Goal: Task Accomplishment & Management: Use online tool/utility

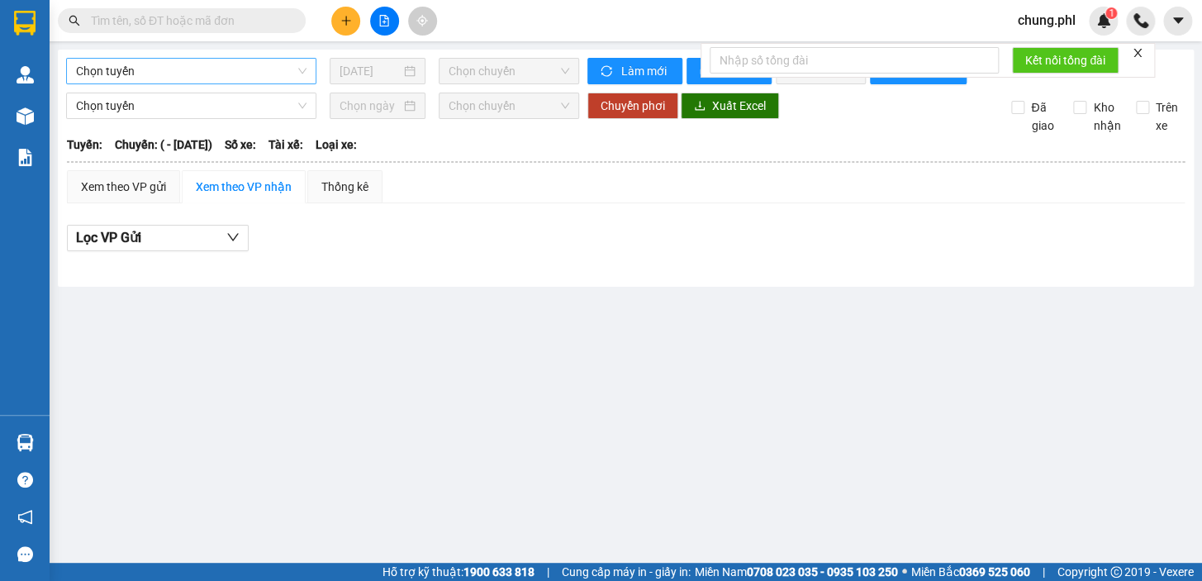
type input "[DATE]"
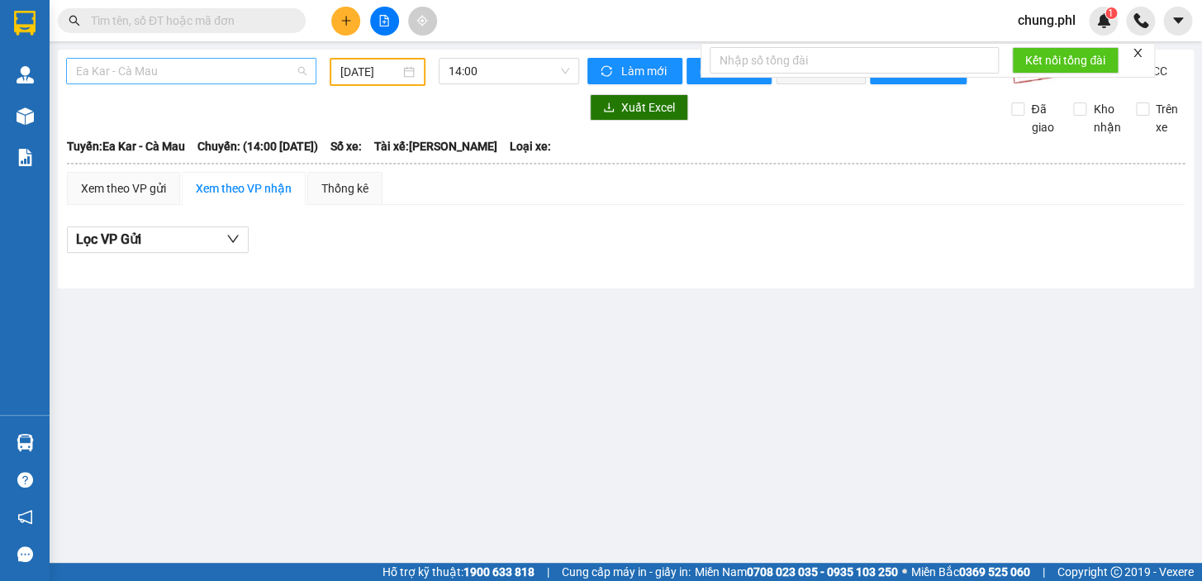
click at [235, 78] on span "Ea Kar - Cà Mau" at bounding box center [191, 71] width 231 height 25
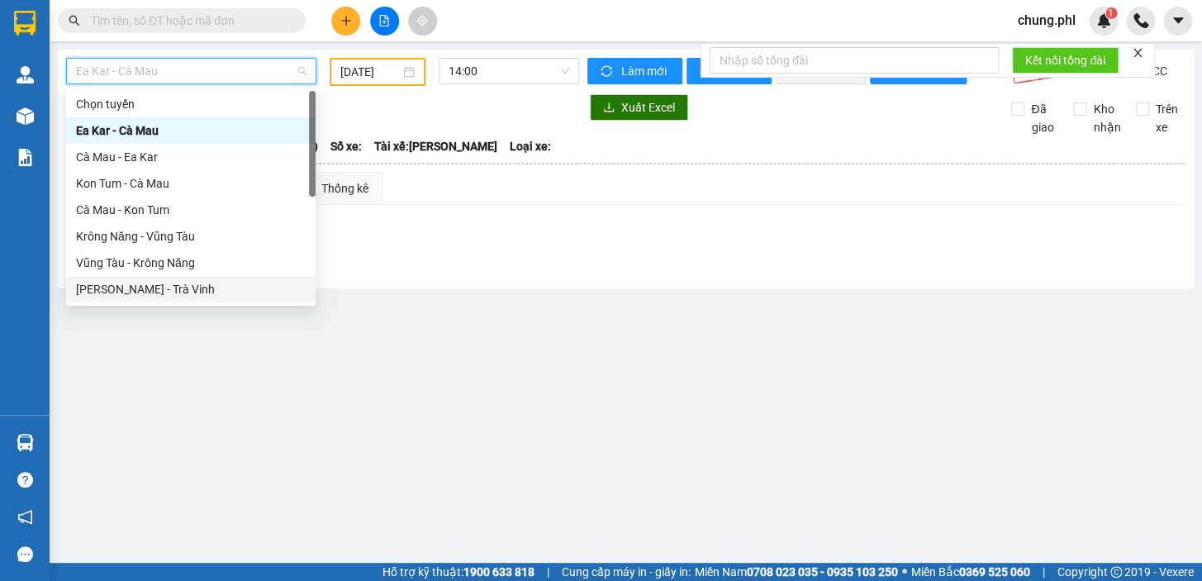
click at [154, 289] on div "[PERSON_NAME] - Trà Vinh" at bounding box center [191, 289] width 230 height 18
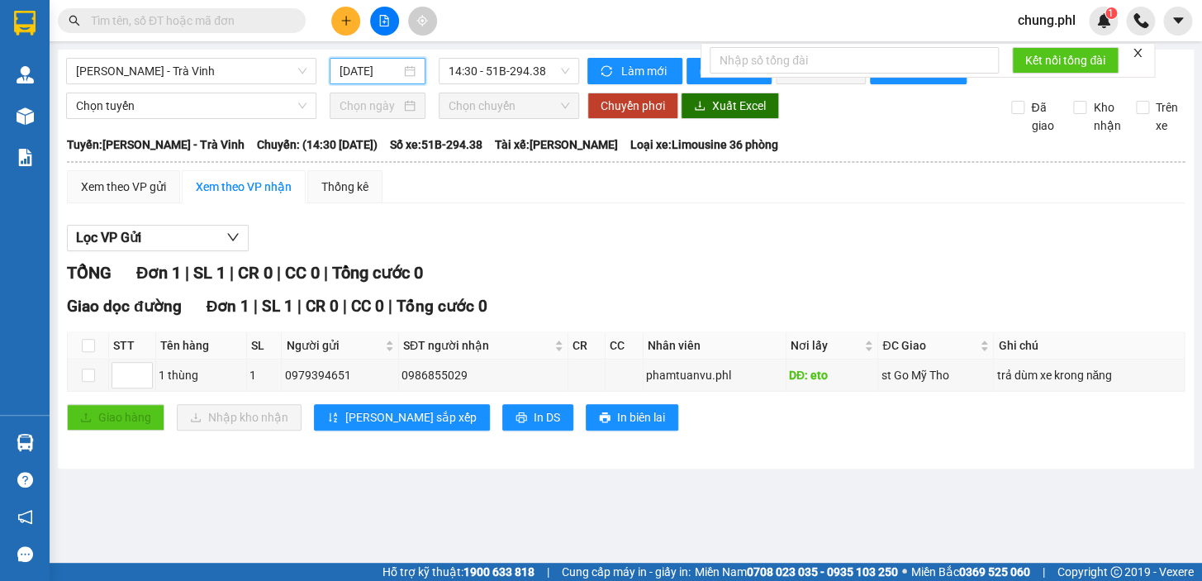
click at [376, 64] on input "[DATE]" at bounding box center [371, 71] width 62 height 18
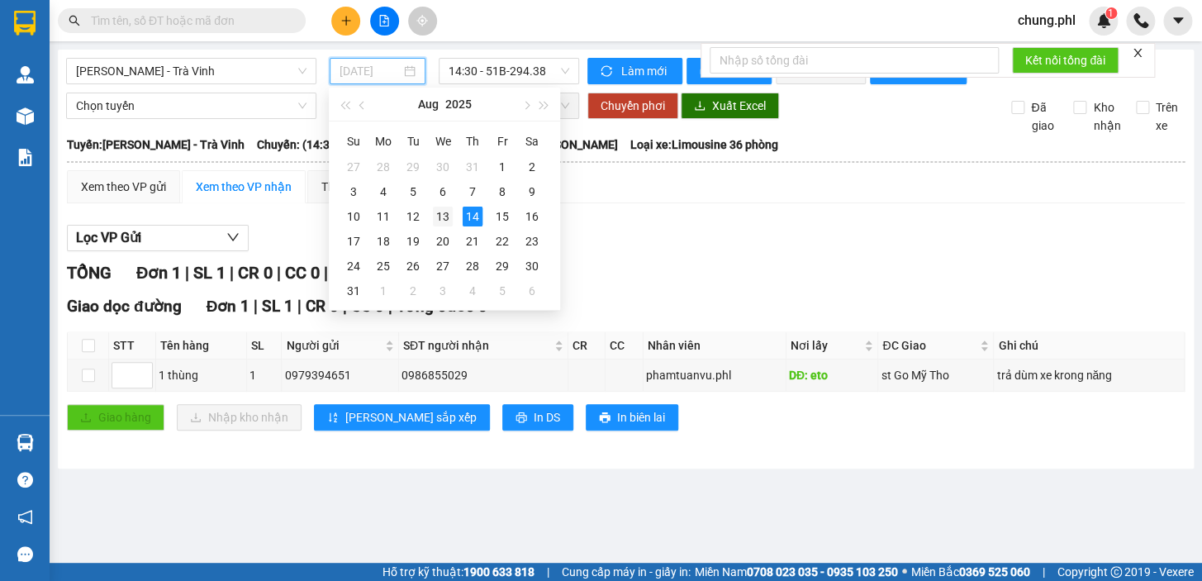
click at [446, 218] on div "13" at bounding box center [443, 217] width 20 height 20
type input "[DATE]"
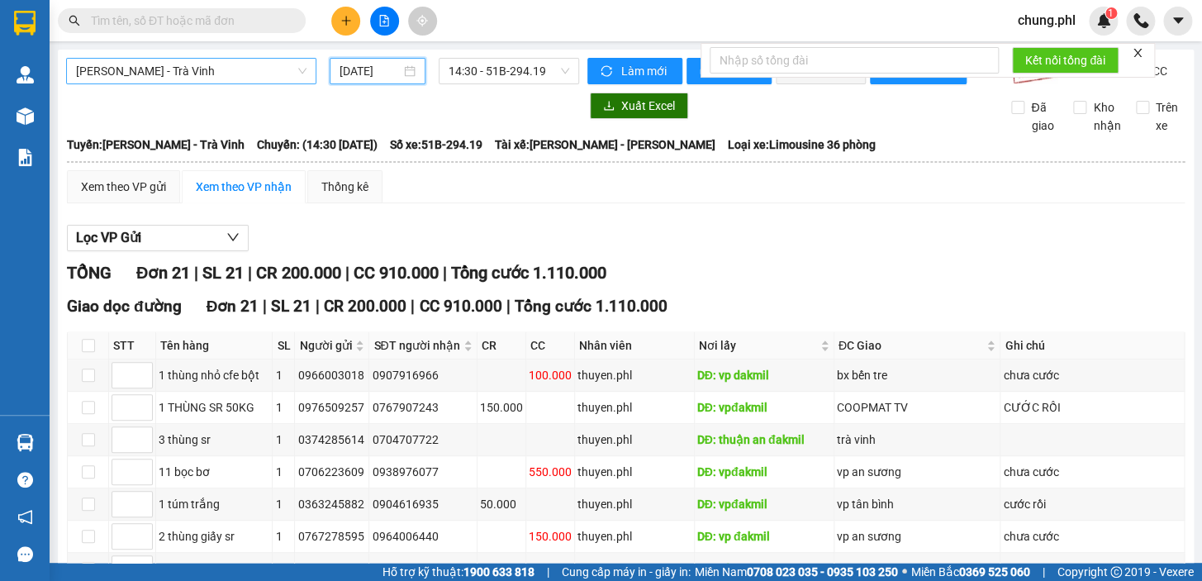
click at [281, 66] on span "[PERSON_NAME] - Trà Vinh" at bounding box center [191, 71] width 231 height 25
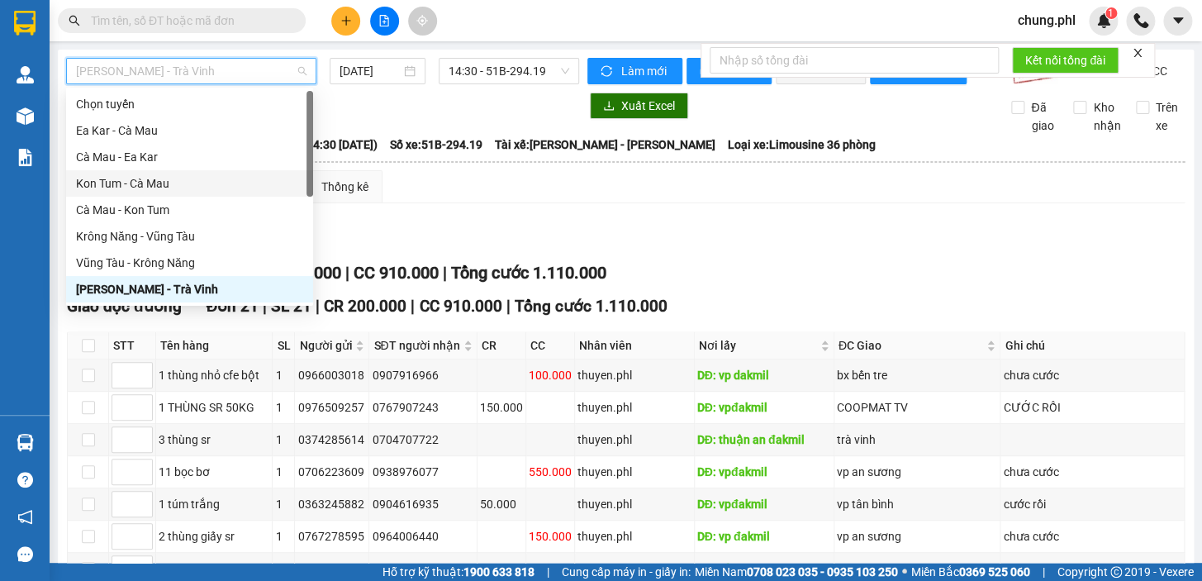
click at [165, 178] on div "Kon Tum - Cà Mau" at bounding box center [189, 183] width 227 height 18
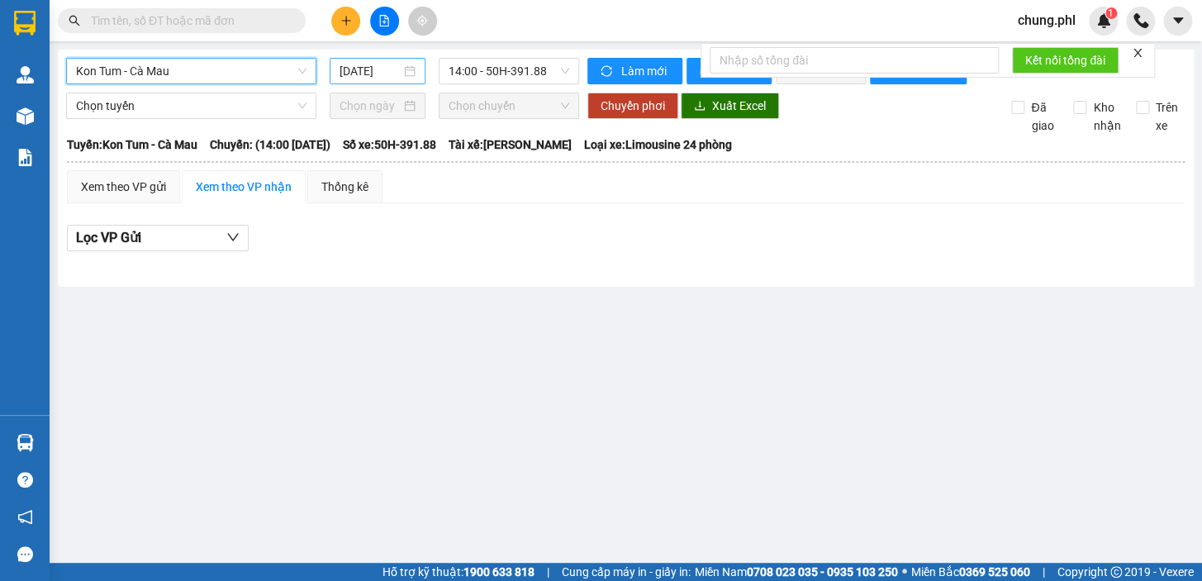
click at [372, 66] on div "[DATE]" at bounding box center [378, 71] width 97 height 26
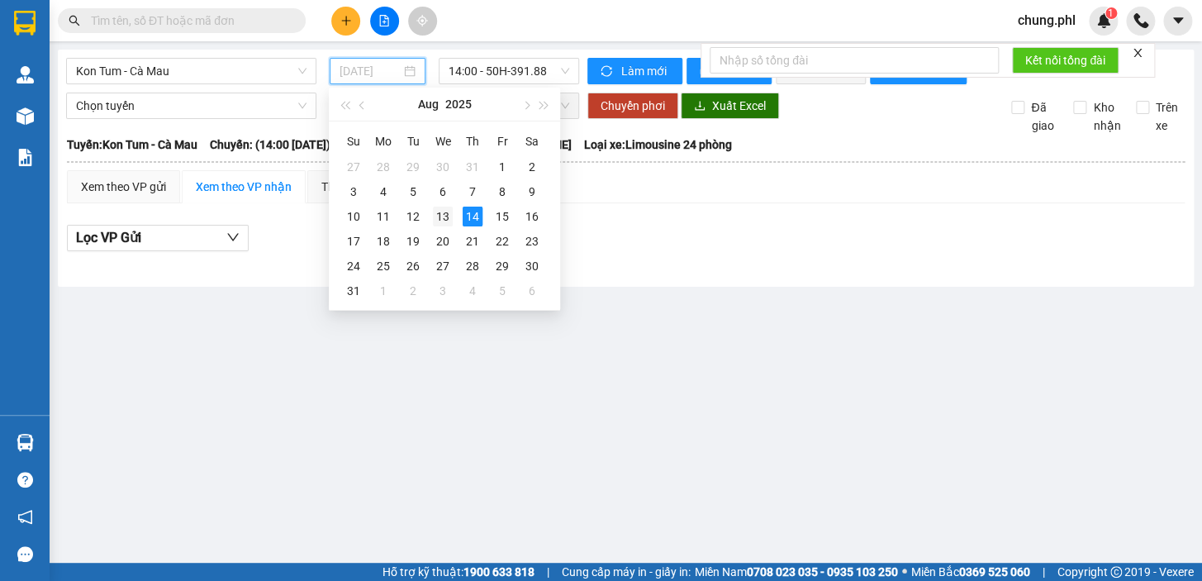
click at [440, 225] on div "13" at bounding box center [443, 217] width 20 height 20
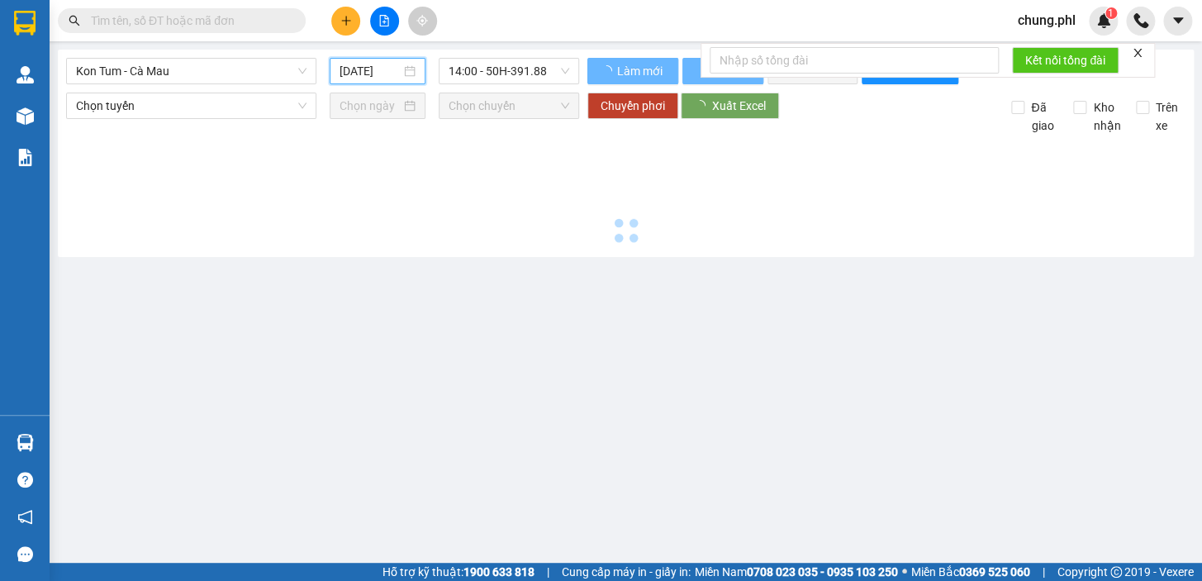
type input "[DATE]"
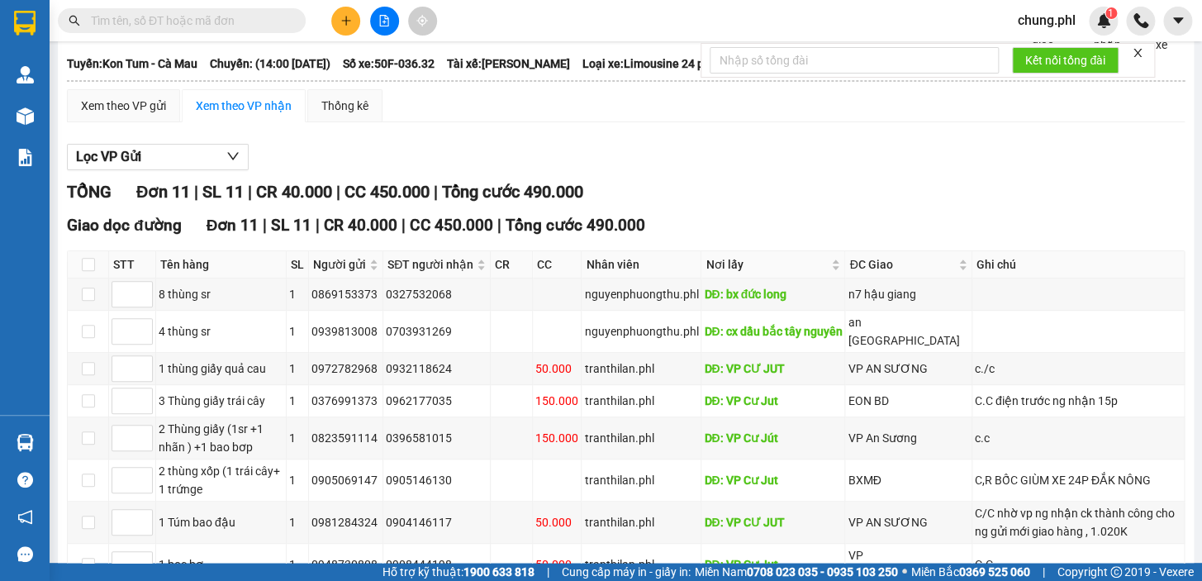
scroll to position [74, 0]
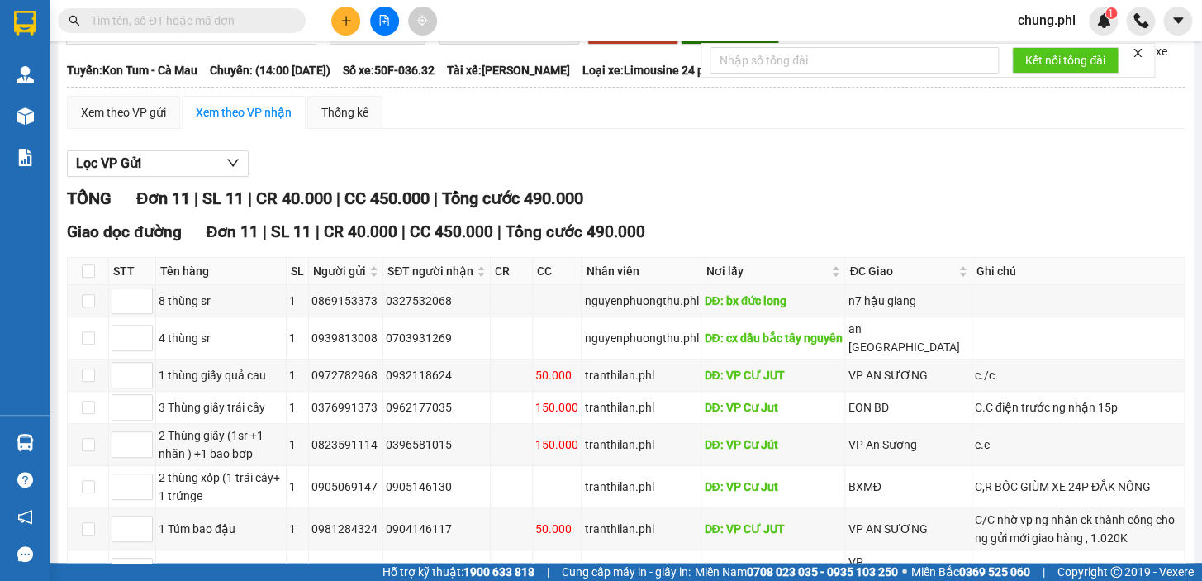
click at [1140, 51] on icon "close" at bounding box center [1138, 53] width 8 height 8
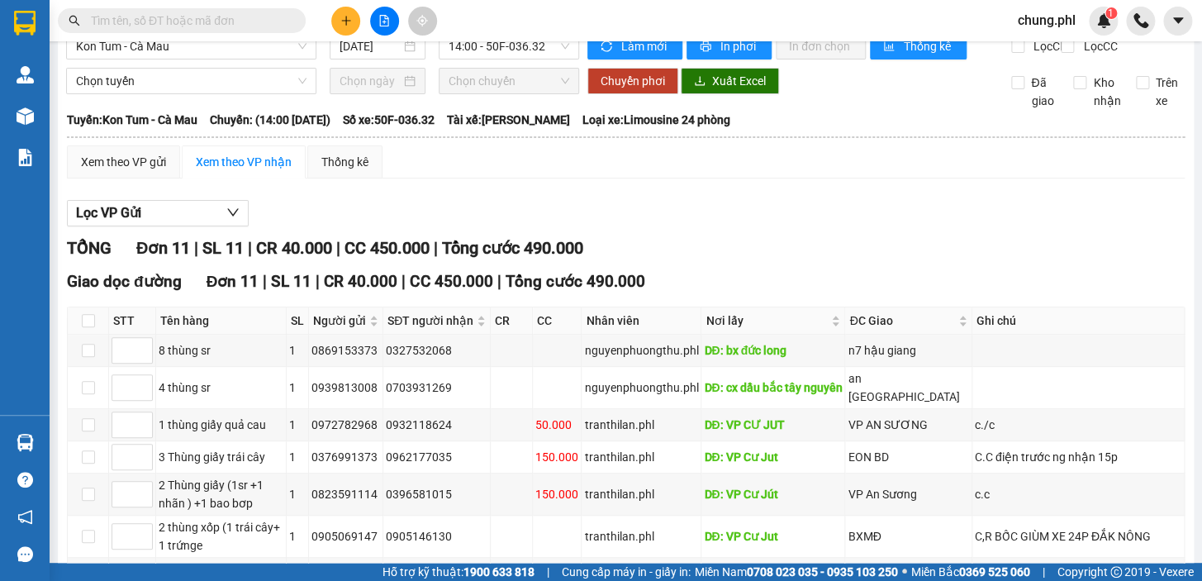
scroll to position [0, 0]
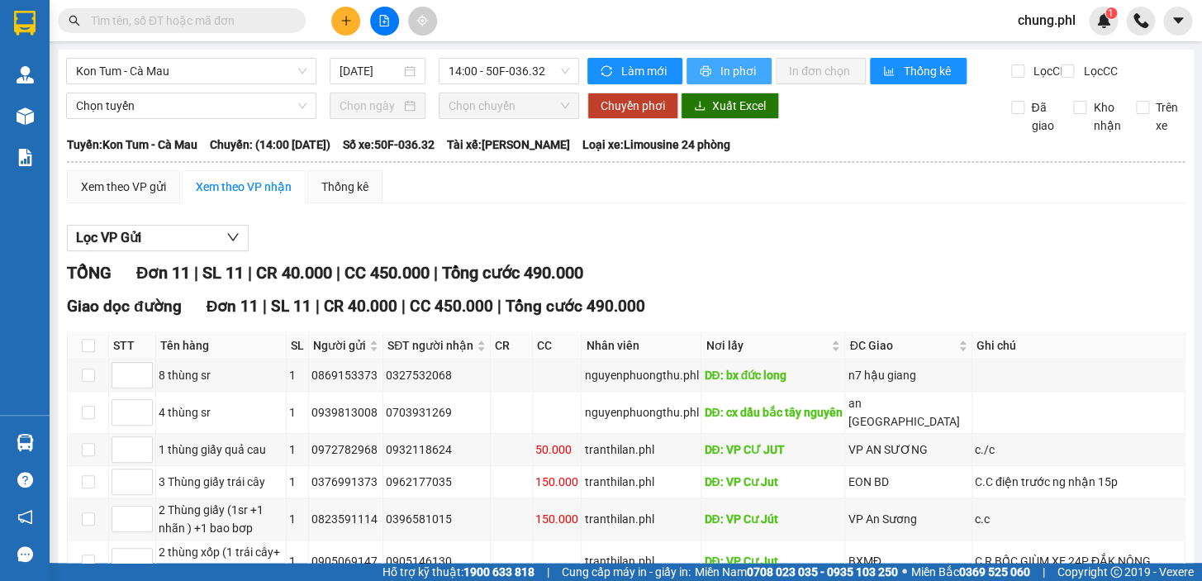
click at [730, 67] on span "In phơi" at bounding box center [739, 71] width 38 height 18
click at [197, 70] on div "Kon Tum - Cà Mau [DATE] 14:00 - 50F-036.32 Làm mới In phơi In đơn chọn Thống kê…" at bounding box center [626, 450] width 1136 height 801
click at [197, 70] on span "Kon Tum - Cà Mau" at bounding box center [191, 71] width 231 height 25
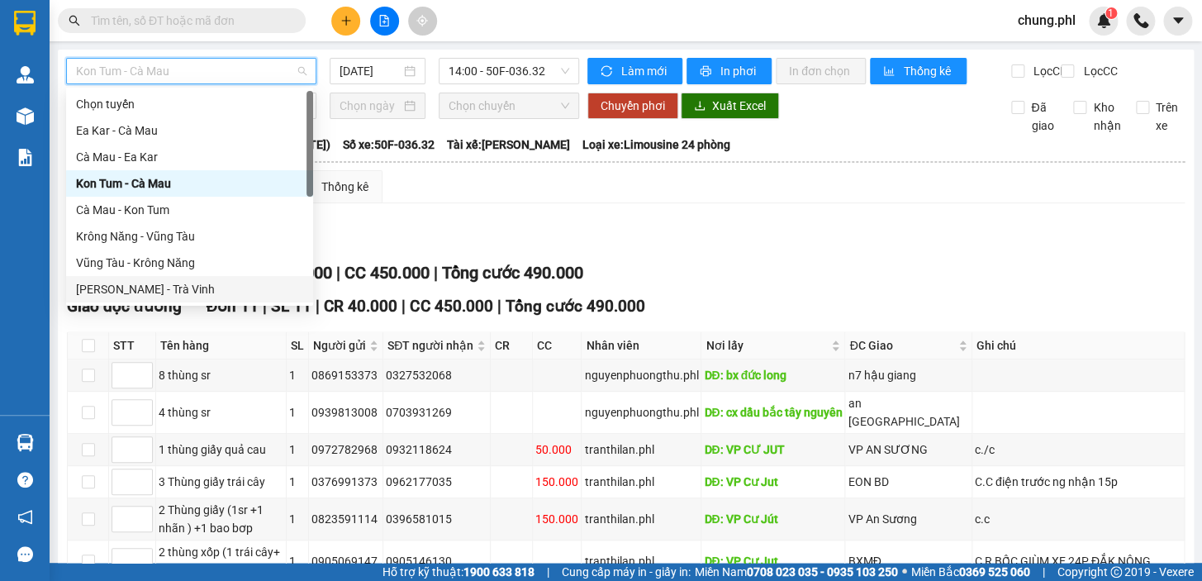
click at [173, 293] on div "[PERSON_NAME] - Trà Vinh" at bounding box center [189, 289] width 227 height 18
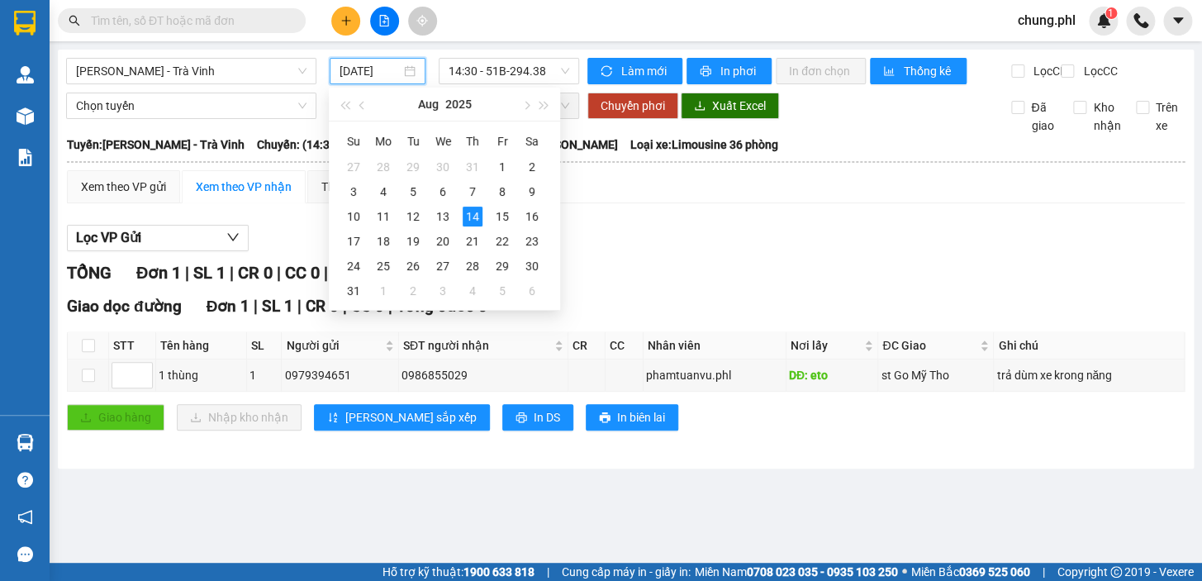
click at [397, 63] on input "[DATE]" at bounding box center [371, 71] width 62 height 18
click at [439, 221] on div "13" at bounding box center [443, 217] width 20 height 20
type input "[DATE]"
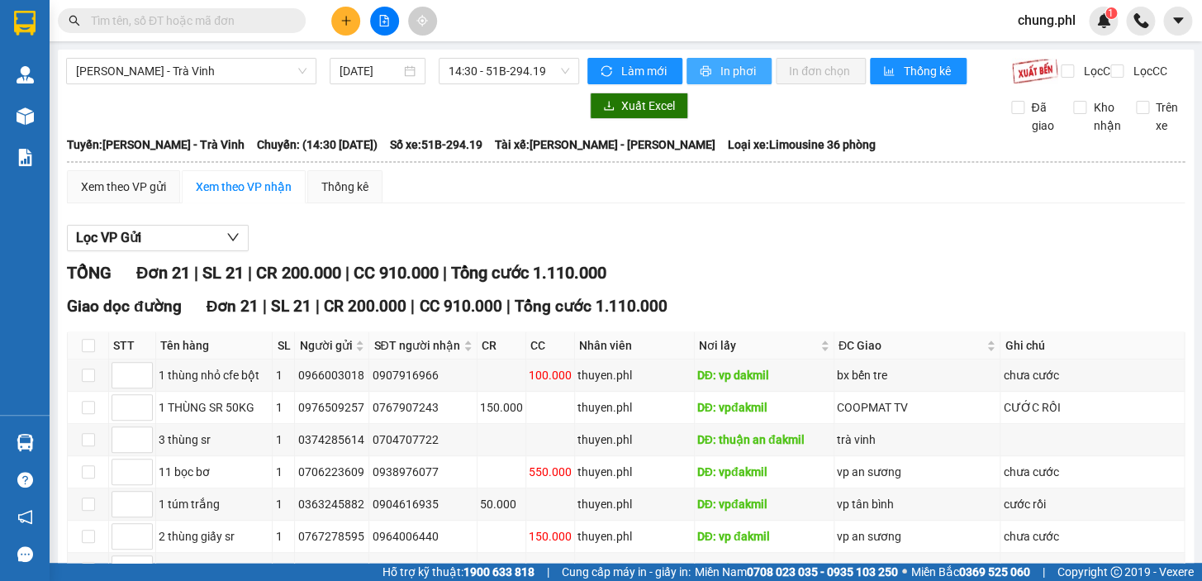
click at [740, 75] on span "In phơi" at bounding box center [739, 71] width 38 height 18
